Goal: Register for event/course

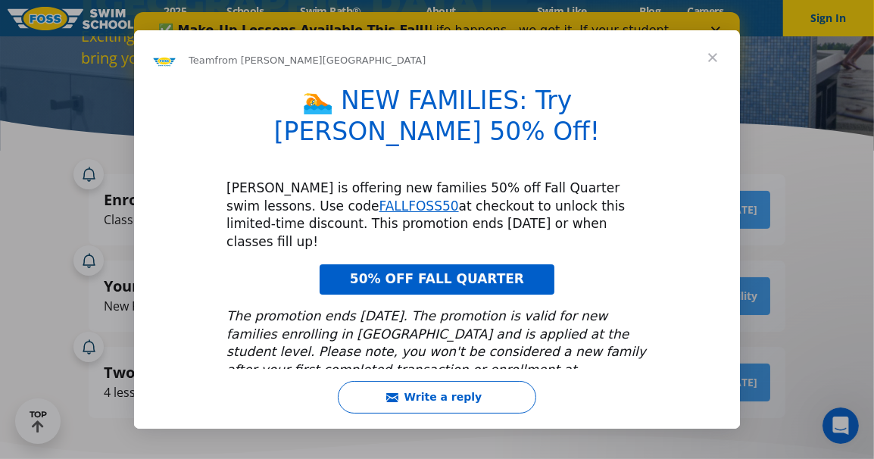
click at [713, 52] on span "Close" at bounding box center [713, 57] width 55 height 55
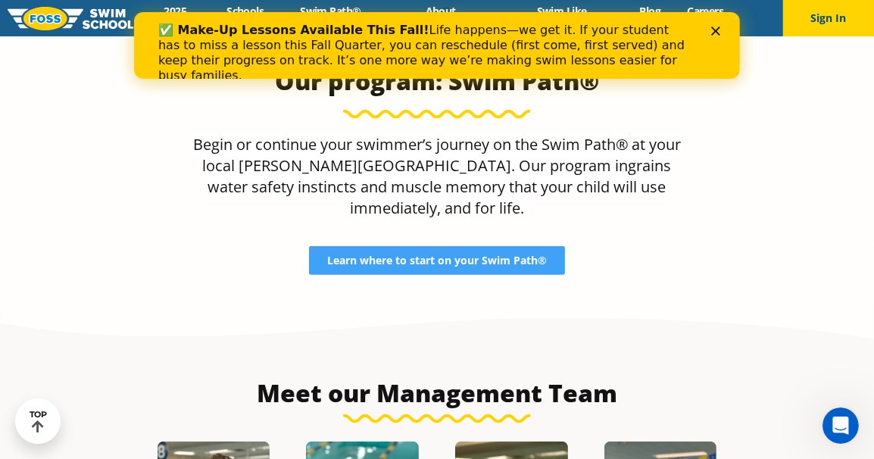
scroll to position [1296, 0]
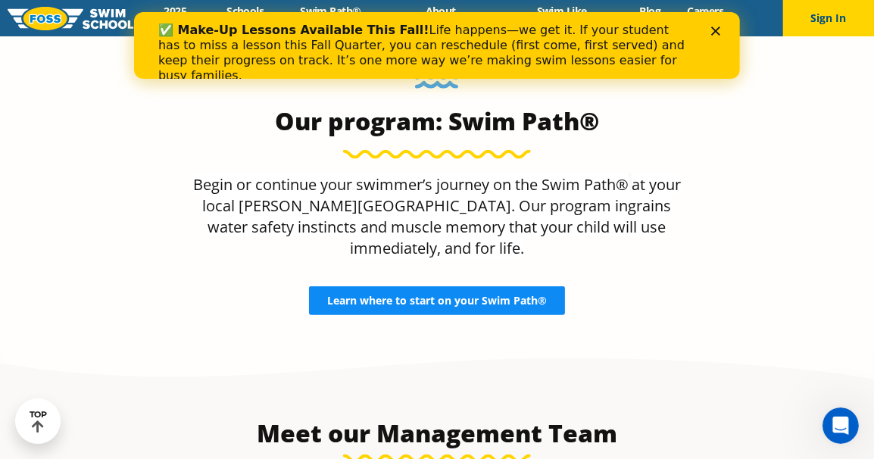
click at [458, 295] on span "Learn where to start on your Swim Path®" at bounding box center [437, 300] width 220 height 11
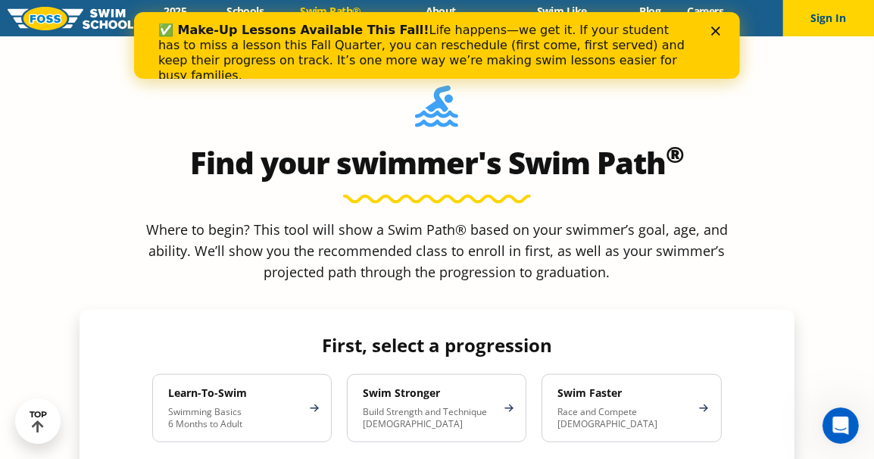
scroll to position [1261, 0]
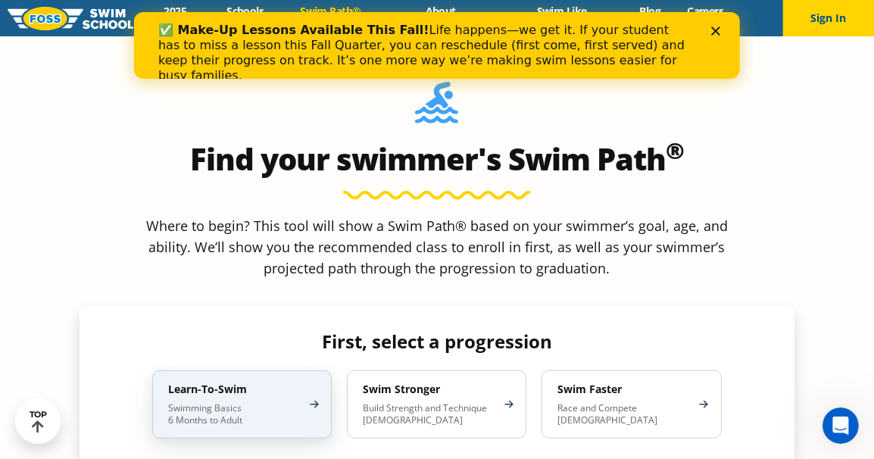
click at [313, 371] on div "Learn-To-Swim Swimming Basics 6 Months to Adult" at bounding box center [242, 405] width 180 height 68
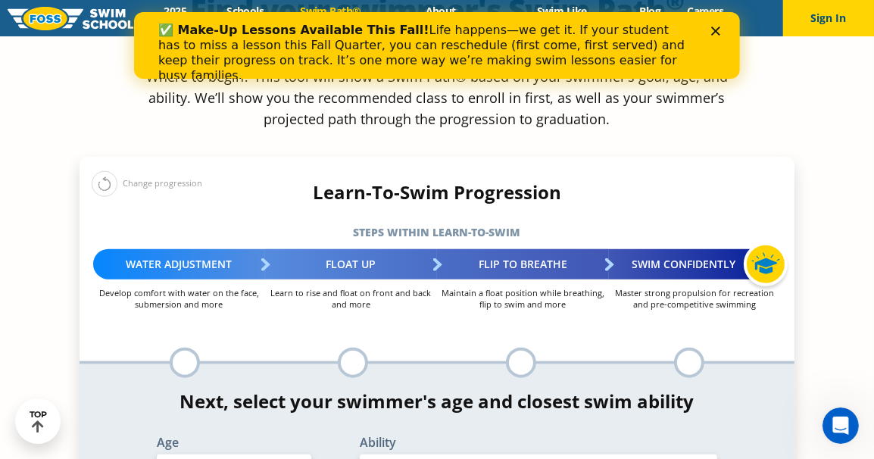
scroll to position [1412, 0]
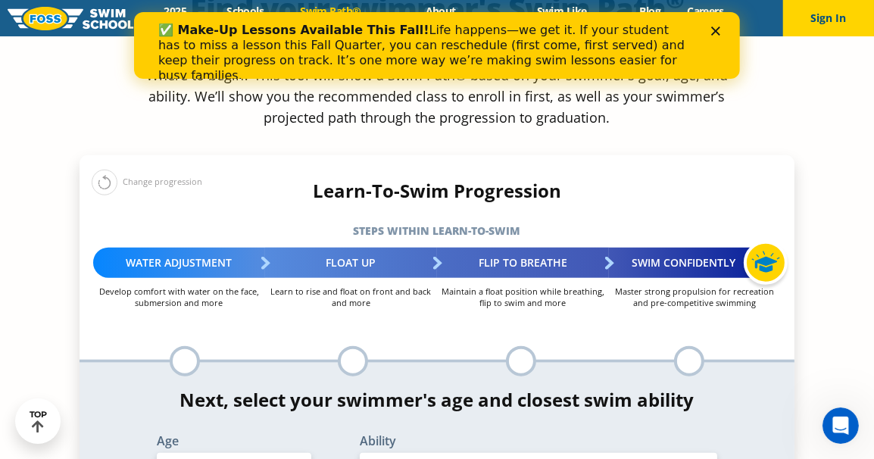
select select "adult-18-years-"
click option "Adult (18 years +)" at bounding box center [0, 0] width 0 height 0
select select "adult-18-years--first-in-water-experience"
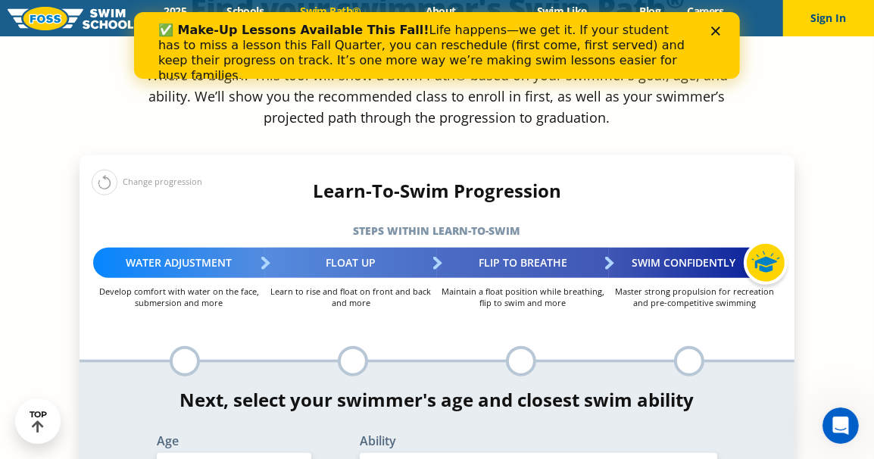
click option "First in-water experience" at bounding box center [0, 0] width 0 height 0
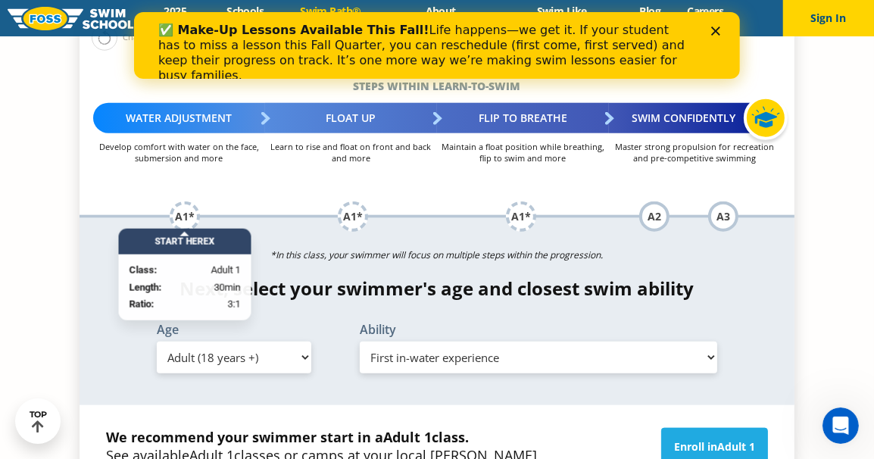
scroll to position [1565, 0]
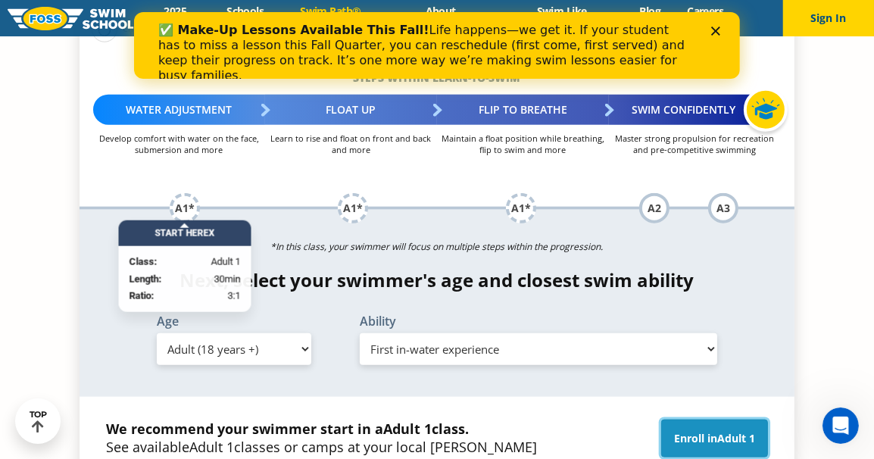
click at [706, 420] on link "Enroll in Adult 1" at bounding box center [714, 439] width 107 height 38
